Goal: Task Accomplishment & Management: Use online tool/utility

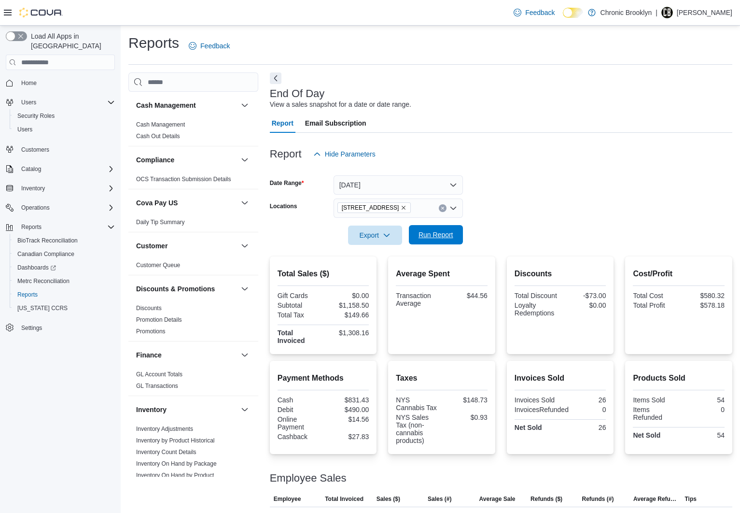
click at [454, 231] on span "Run Report" at bounding box center [436, 234] width 43 height 19
click at [437, 234] on span "Run Report" at bounding box center [436, 235] width 35 height 10
click at [427, 235] on span "Run Report" at bounding box center [436, 235] width 35 height 10
click at [442, 242] on span "Run Report" at bounding box center [436, 234] width 43 height 19
click at [441, 236] on span "Run Report" at bounding box center [436, 235] width 35 height 10
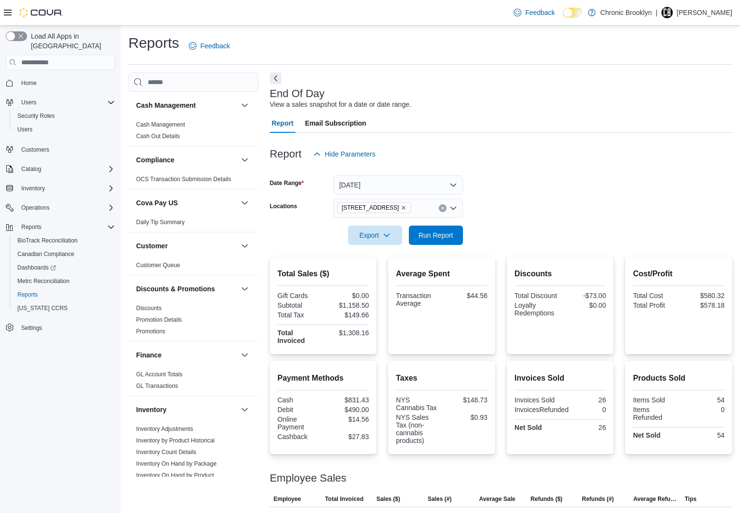
click at [536, 198] on form "Date Range Today Locations 483 3rd Ave Export Run Report" at bounding box center [501, 204] width 463 height 81
click at [438, 236] on span "Run Report" at bounding box center [436, 235] width 35 height 10
click at [436, 233] on span "Run Report" at bounding box center [436, 235] width 35 height 10
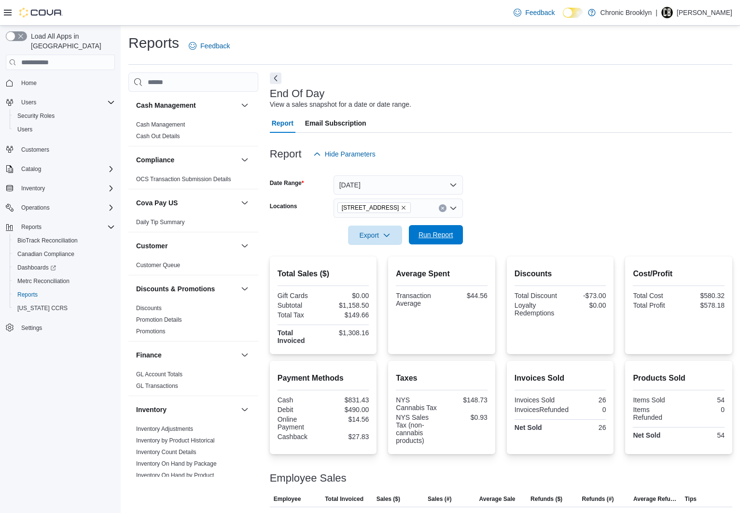
click at [448, 230] on span "Run Report" at bounding box center [436, 234] width 43 height 19
click at [438, 232] on span "Run Report" at bounding box center [436, 235] width 35 height 10
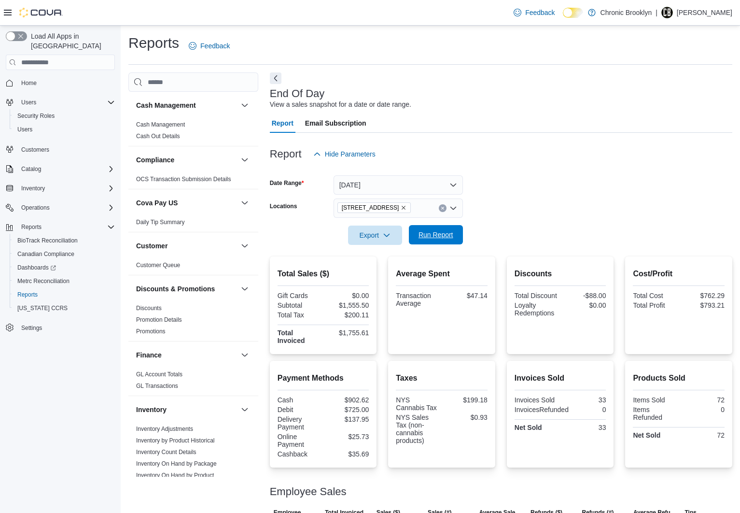
click at [431, 235] on span "Run Report" at bounding box center [436, 235] width 35 height 10
click at [427, 235] on span "Run Report" at bounding box center [436, 235] width 35 height 10
click at [424, 228] on span "Run Report" at bounding box center [436, 234] width 43 height 19
click at [436, 232] on span "Run Report" at bounding box center [436, 235] width 35 height 10
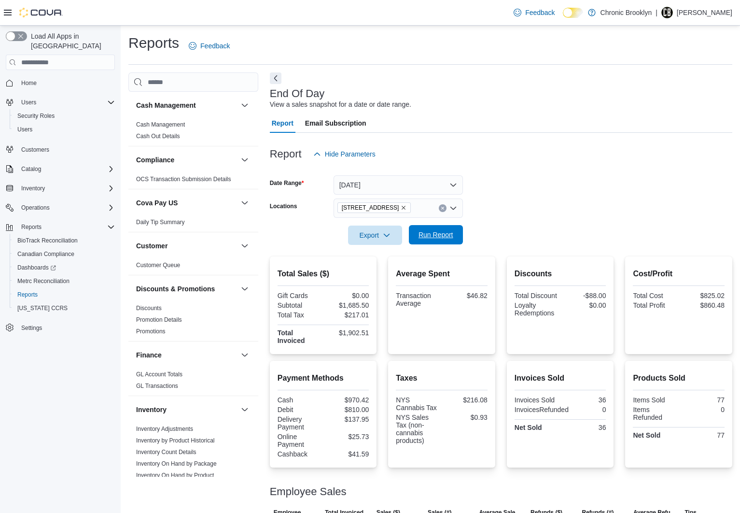
drag, startPoint x: 433, startPoint y: 231, endPoint x: 446, endPoint y: 239, distance: 15.8
click at [433, 231] on span "Run Report" at bounding box center [436, 235] width 35 height 10
click at [36, 146] on span "Customers" at bounding box center [35, 150] width 28 height 8
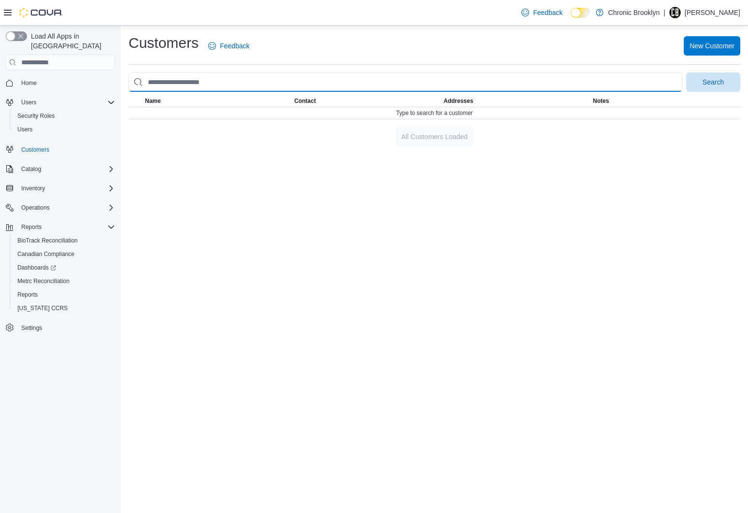
click at [225, 82] on input "search" at bounding box center [405, 81] width 554 height 19
type input "*********"
click at [686, 72] on button "Search" at bounding box center [713, 81] width 54 height 19
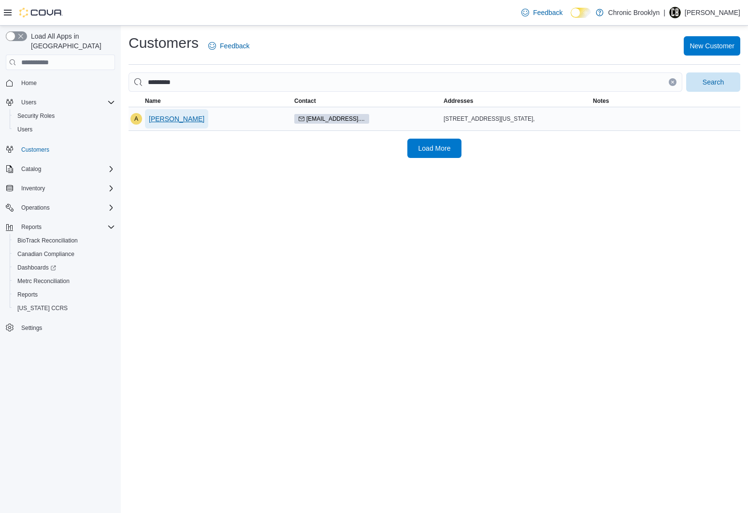
click at [162, 124] on span "Alvan Lau" at bounding box center [177, 119] width 56 height 10
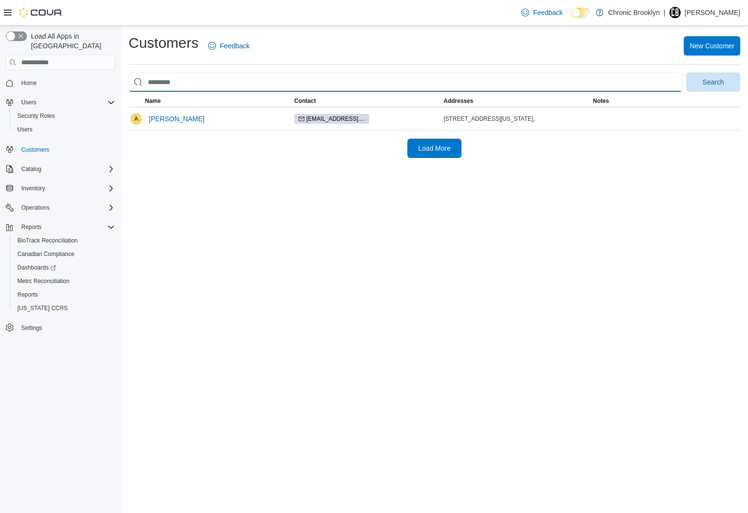
drag, startPoint x: 184, startPoint y: 81, endPoint x: 106, endPoint y: 66, distance: 79.7
click at [128, 72] on input "search" at bounding box center [405, 81] width 554 height 19
type input "*********"
click at [686, 72] on button "Search" at bounding box center [713, 81] width 54 height 19
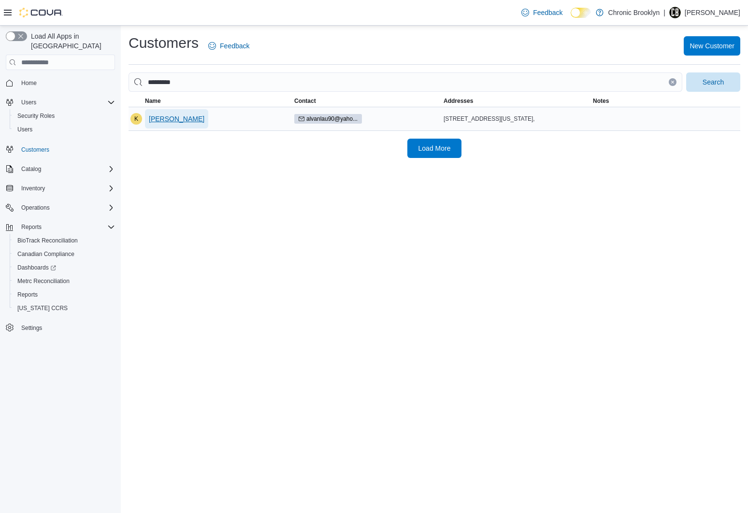
click at [171, 121] on span "Kevin Lau" at bounding box center [177, 119] width 56 height 10
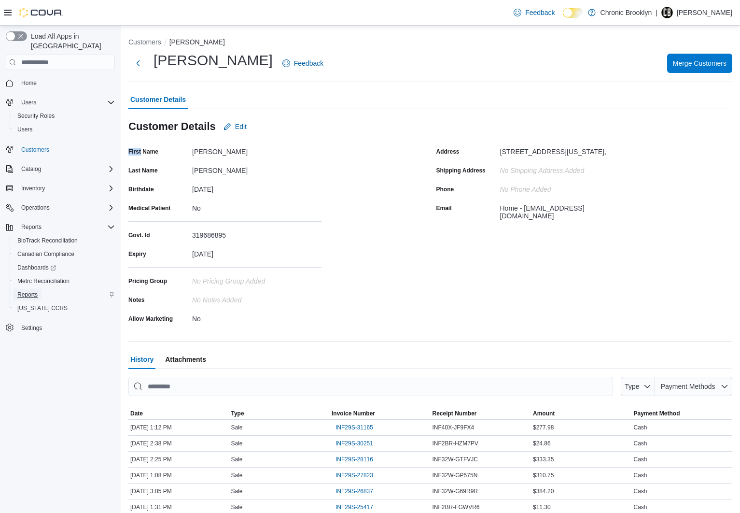
click at [28, 291] on span "Reports" at bounding box center [27, 295] width 20 height 8
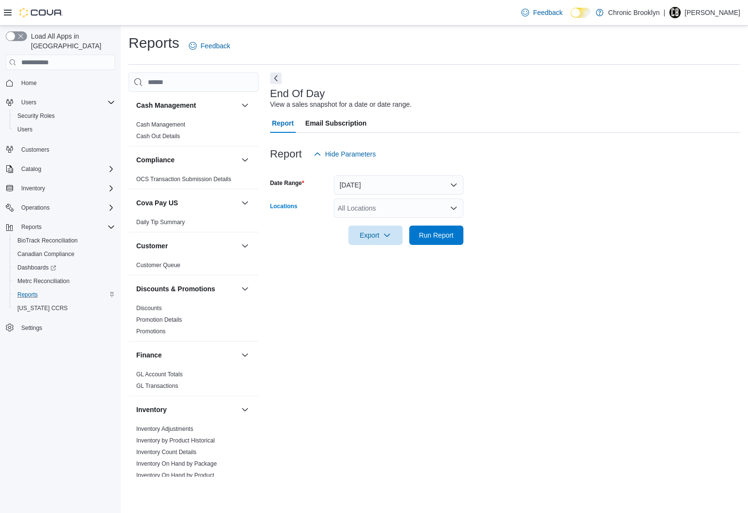
click at [374, 210] on div "All Locations" at bounding box center [398, 208] width 129 height 19
drag, startPoint x: 366, startPoint y: 235, endPoint x: 399, endPoint y: 236, distance: 33.8
click at [366, 235] on span "[STREET_ADDRESS]" at bounding box center [388, 239] width 67 height 10
drag, startPoint x: 565, startPoint y: 231, endPoint x: 464, endPoint y: 238, distance: 100.7
click at [562, 233] on form "Date Range Today Locations 483 3rd Ave Export Run Report" at bounding box center [505, 204] width 470 height 81
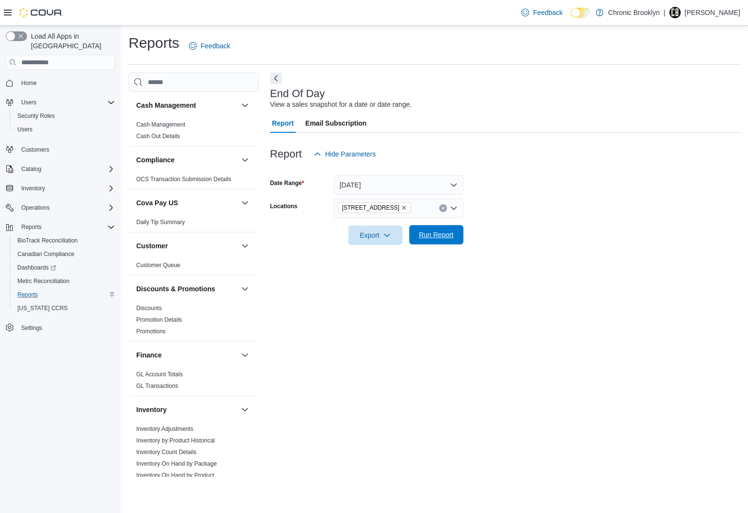
click at [435, 231] on span "Run Report" at bounding box center [436, 235] width 35 height 10
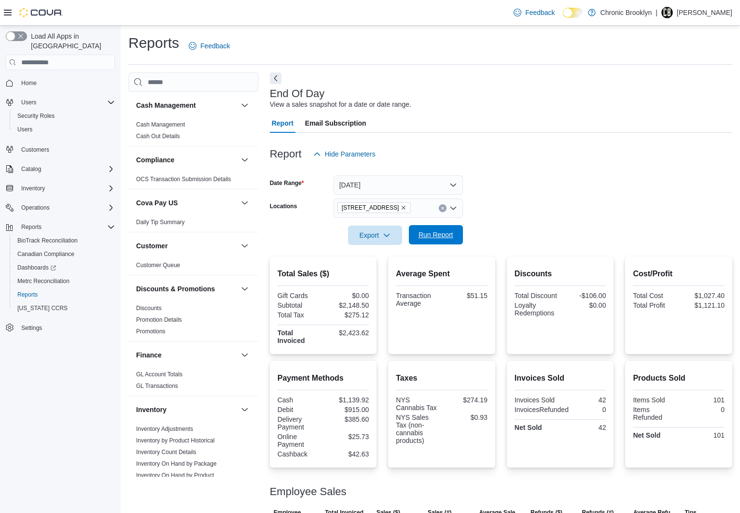
click at [441, 234] on span "Run Report" at bounding box center [436, 235] width 35 height 10
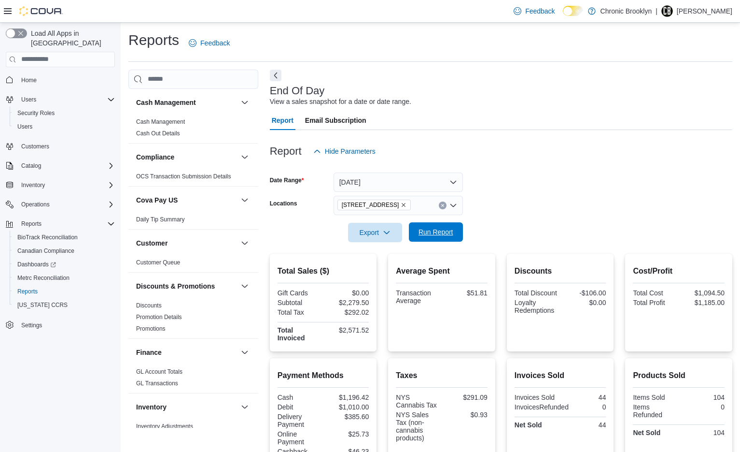
click at [452, 237] on span "Run Report" at bounding box center [436, 231] width 43 height 19
drag, startPoint x: 453, startPoint y: 234, endPoint x: 546, endPoint y: 204, distance: 97.9
click at [453, 234] on span "Run Report" at bounding box center [436, 233] width 35 height 10
click at [441, 232] on span "Run Report" at bounding box center [436, 232] width 35 height 10
click at [434, 236] on span "Run Report" at bounding box center [436, 232] width 35 height 10
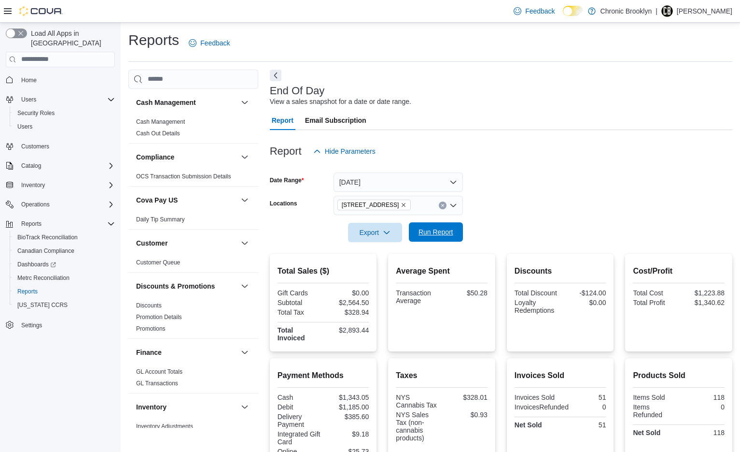
drag, startPoint x: 460, startPoint y: 230, endPoint x: 452, endPoint y: 232, distance: 8.4
click at [460, 230] on button "Run Report" at bounding box center [436, 231] width 54 height 19
click at [443, 232] on span "Run Report" at bounding box center [436, 232] width 35 height 10
click at [717, 11] on p "[PERSON_NAME]" at bounding box center [705, 11] width 56 height 12
click at [569, 115] on div "Report Email Subscription" at bounding box center [501, 120] width 463 height 19
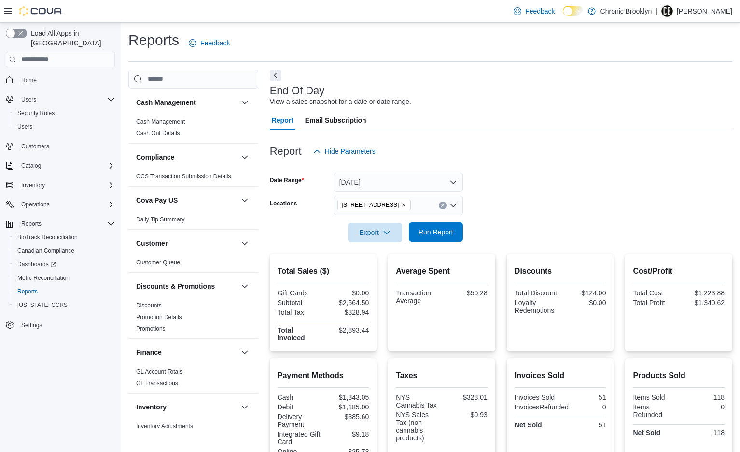
click at [437, 229] on span "Run Report" at bounding box center [436, 232] width 35 height 10
click at [442, 233] on span "Run Report" at bounding box center [436, 232] width 35 height 10
click at [719, 12] on p "[PERSON_NAME]" at bounding box center [705, 11] width 56 height 12
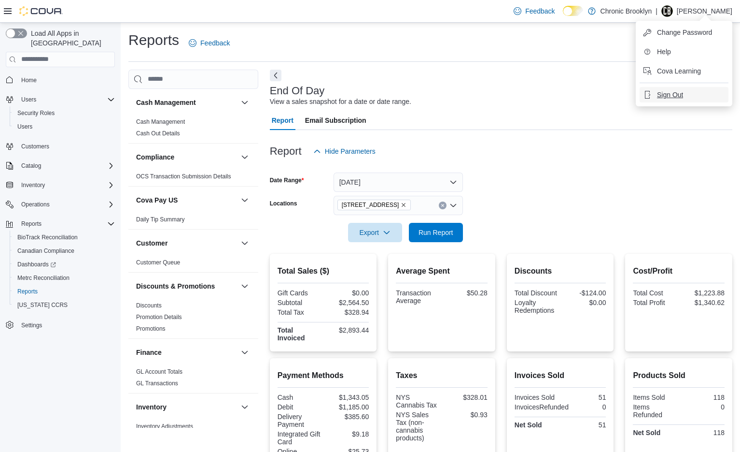
click at [669, 93] on span "Sign Out" at bounding box center [670, 95] width 26 height 10
